Goal: Information Seeking & Learning: Learn about a topic

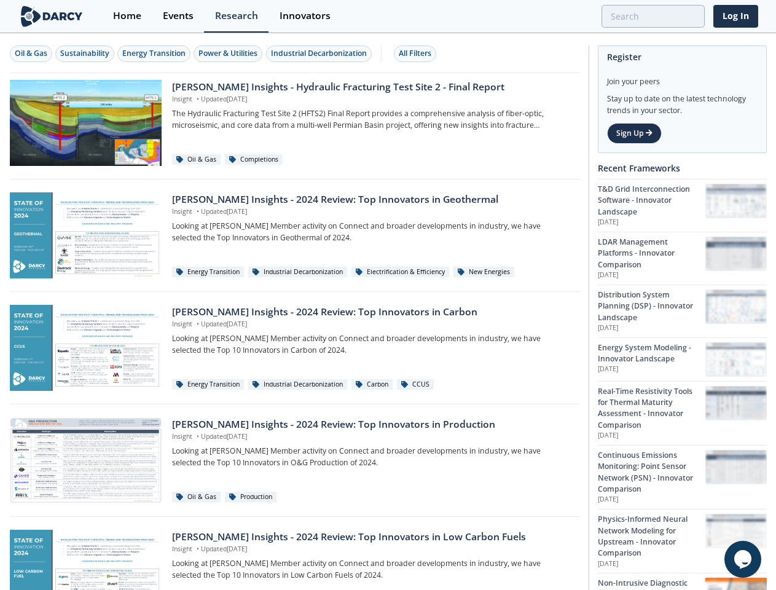
click at [31, 53] on div "Oil & Gas" at bounding box center [31, 53] width 33 height 11
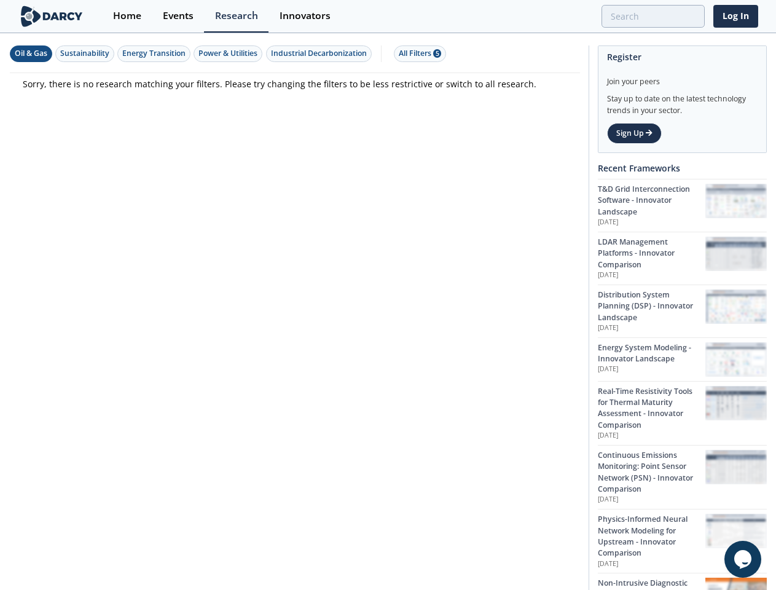
click at [85, 53] on div "Sustainability" at bounding box center [84, 53] width 49 height 11
click at [155, 53] on div "Energy Transition" at bounding box center [153, 53] width 63 height 11
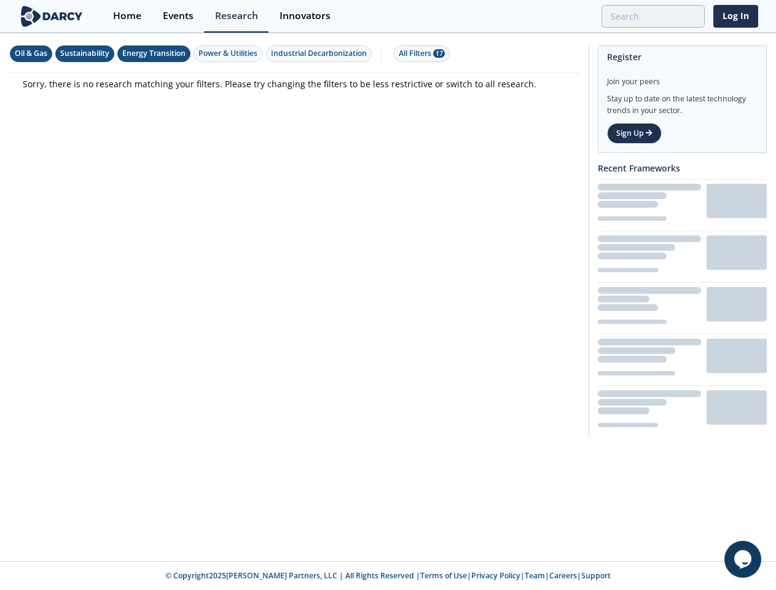
click at [230, 53] on div "Power & Utilities" at bounding box center [227, 53] width 59 height 11
